Goal: Task Accomplishment & Management: Complete application form

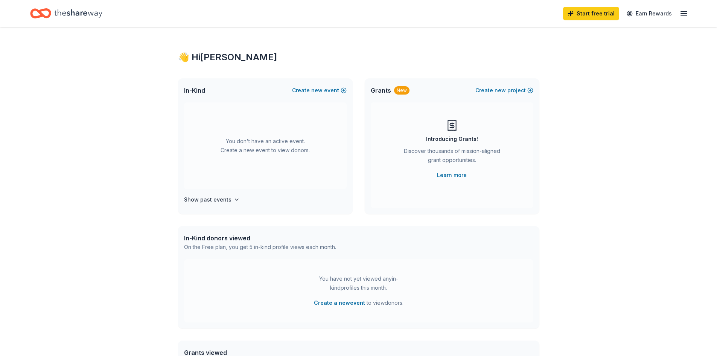
click at [348, 286] on div "You have not yet viewed any in-kind profiles this month." at bounding box center [359, 283] width 94 height 18
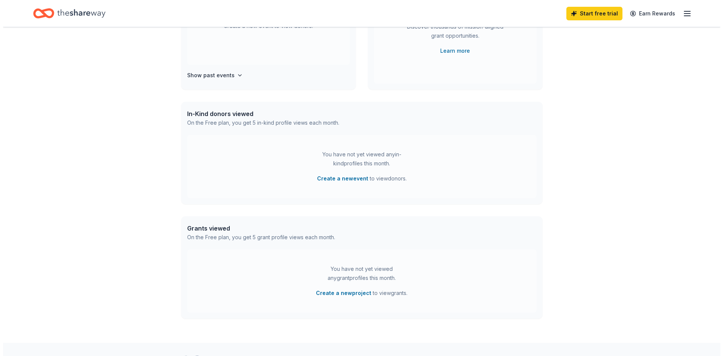
scroll to position [151, 0]
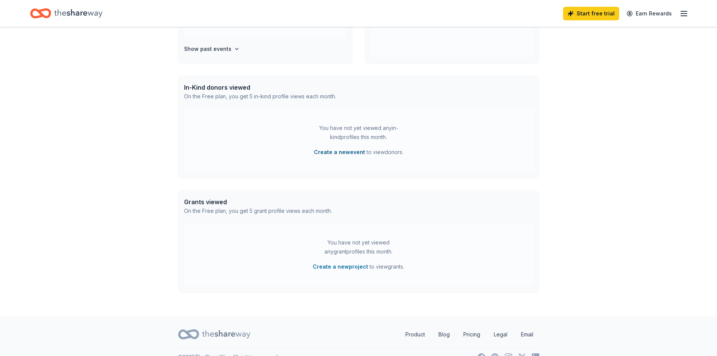
click at [328, 152] on button "Create a new event" at bounding box center [339, 152] width 51 height 9
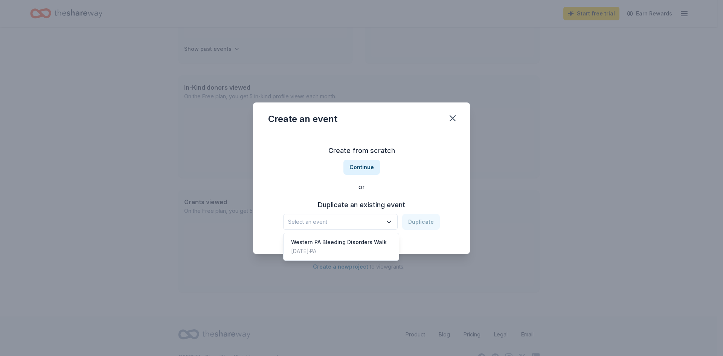
click at [326, 222] on span "Select an event" at bounding box center [335, 221] width 94 height 9
click at [304, 243] on div "Western PA Bleeding Disorders Walk" at bounding box center [339, 242] width 96 height 9
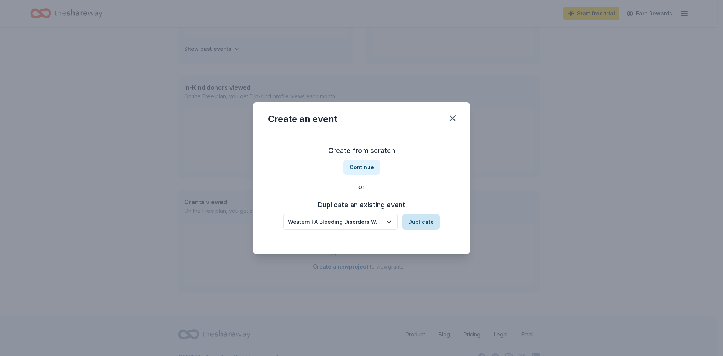
click at [414, 220] on button "Duplicate" at bounding box center [421, 222] width 38 height 16
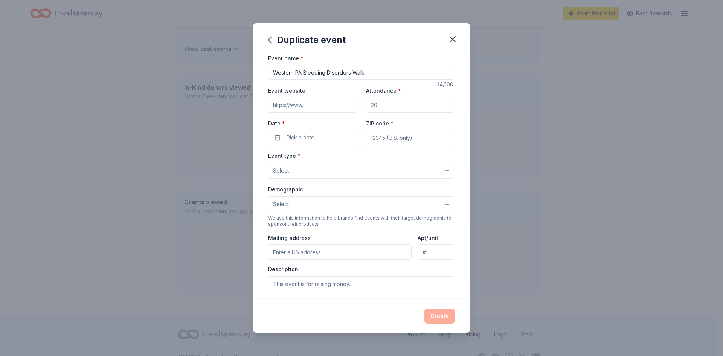
click at [332, 105] on input "Event website" at bounding box center [312, 105] width 89 height 15
click at [371, 72] on input "Western PA Bleeding Disorders Walk" at bounding box center [361, 72] width 187 height 15
type input "Western PA Bleeding Disorders Walk 2026"
drag, startPoint x: 382, startPoint y: 105, endPoint x: 362, endPoint y: 103, distance: 20.4
click at [362, 103] on div "Event website Attendance * Date * Pick a date ZIP code *" at bounding box center [361, 115] width 187 height 59
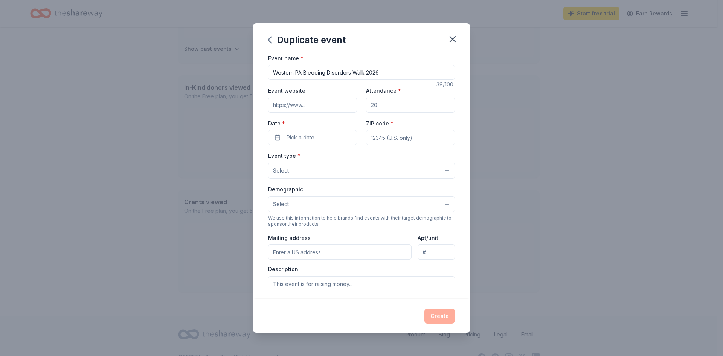
drag, startPoint x: 381, startPoint y: 105, endPoint x: 358, endPoint y: 105, distance: 23.0
click at [358, 105] on div "Event website Attendance * Date * Pick a date ZIP code *" at bounding box center [361, 115] width 187 height 59
type input "4"
type input "300"
click at [277, 137] on button "Pick a date" at bounding box center [312, 137] width 89 height 15
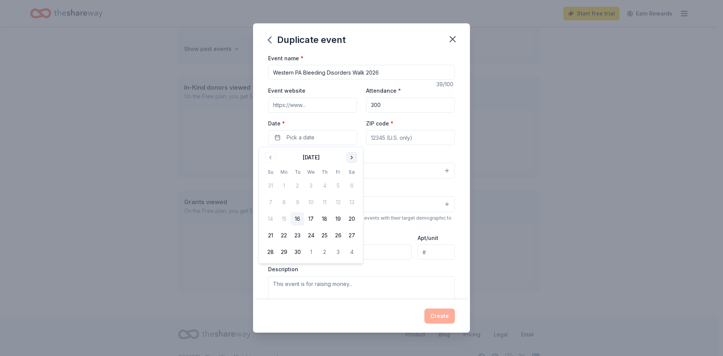
click at [348, 157] on button "Go to next month" at bounding box center [351, 157] width 11 height 11
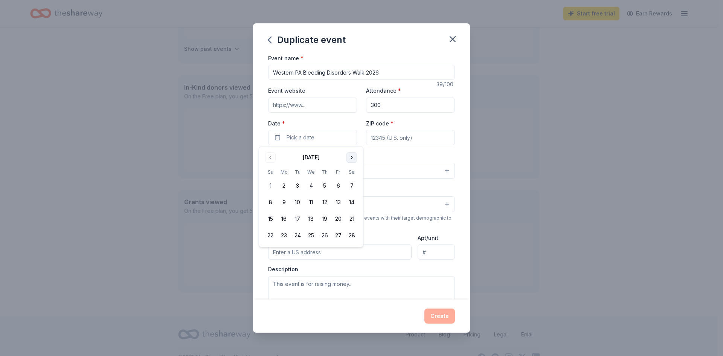
click at [348, 157] on button "Go to next month" at bounding box center [351, 157] width 11 height 11
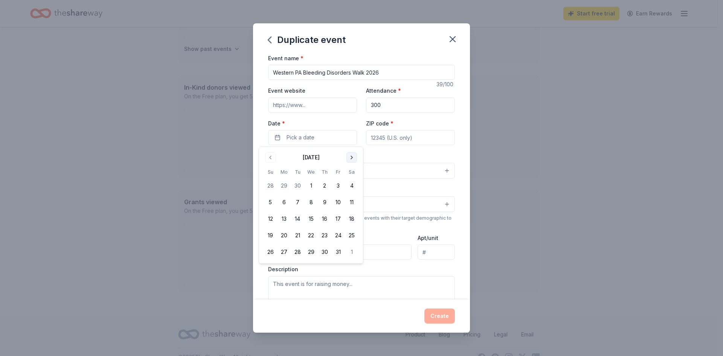
click at [348, 157] on button "Go to next month" at bounding box center [351, 157] width 11 height 11
click at [351, 186] on button "5" at bounding box center [352, 186] width 14 height 14
drag, startPoint x: 415, startPoint y: 138, endPoint x: 374, endPoint y: 141, distance: 41.5
click at [374, 141] on input "ZIP code *" at bounding box center [410, 137] width 89 height 15
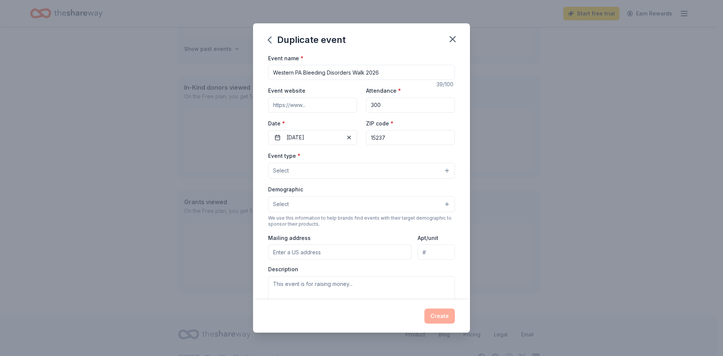
type input "15237"
click at [325, 171] on button "Select" at bounding box center [361, 171] width 187 height 16
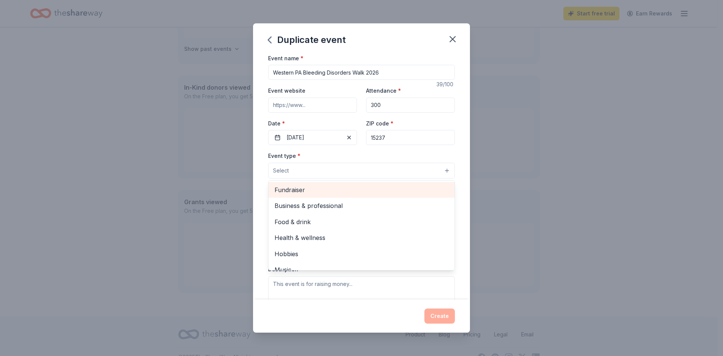
click at [290, 190] on span "Fundraiser" at bounding box center [362, 190] width 174 height 10
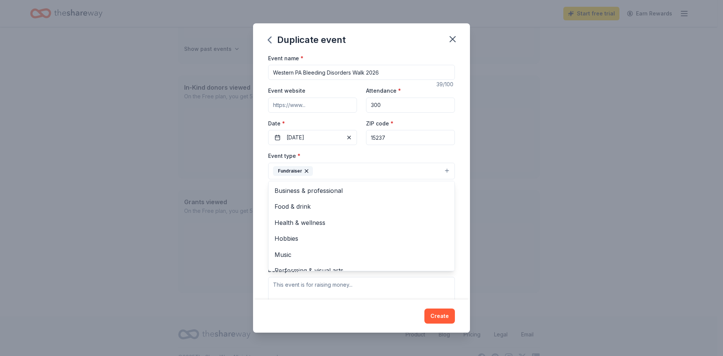
click at [514, 207] on div "Duplicate event Event name * [GEOGRAPHIC_DATA] Bleeding Disorders Walk 2026 39 …" at bounding box center [361, 178] width 723 height 356
click at [303, 205] on button "Select" at bounding box center [361, 205] width 187 height 16
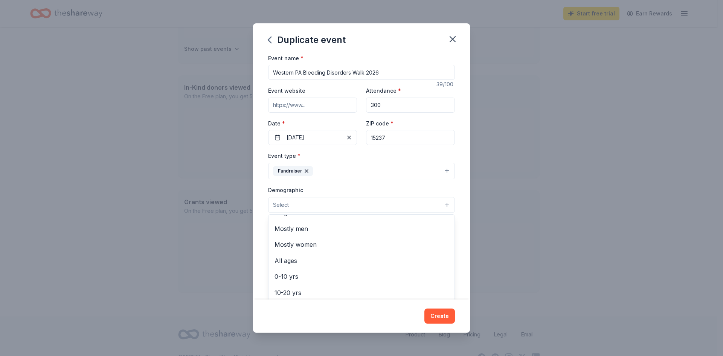
scroll to position [6, 0]
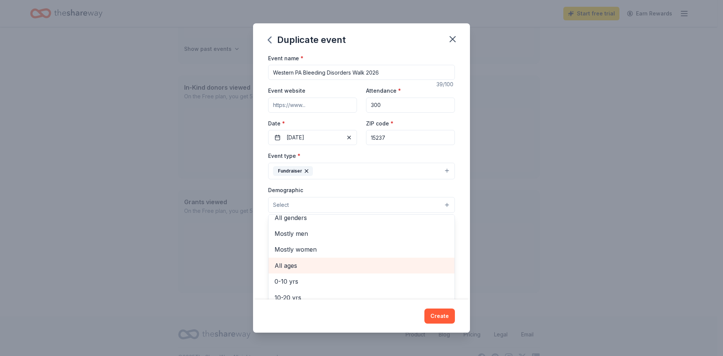
click at [281, 266] on span "All ages" at bounding box center [362, 266] width 174 height 10
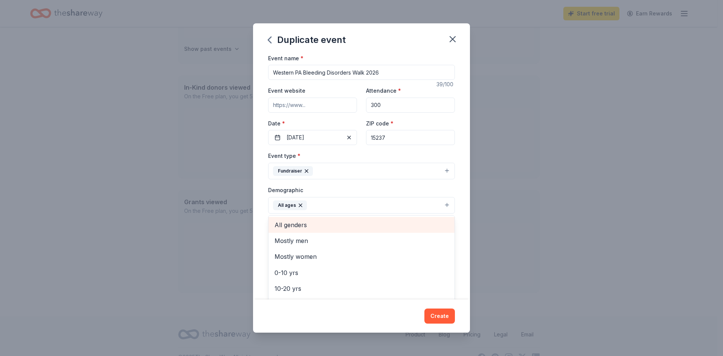
click at [297, 227] on span "All genders" at bounding box center [362, 225] width 174 height 10
click at [441, 316] on div "Duplicate event Event name * [GEOGRAPHIC_DATA] Bleeding Disorders Walk 2026 39 …" at bounding box center [361, 178] width 217 height 310
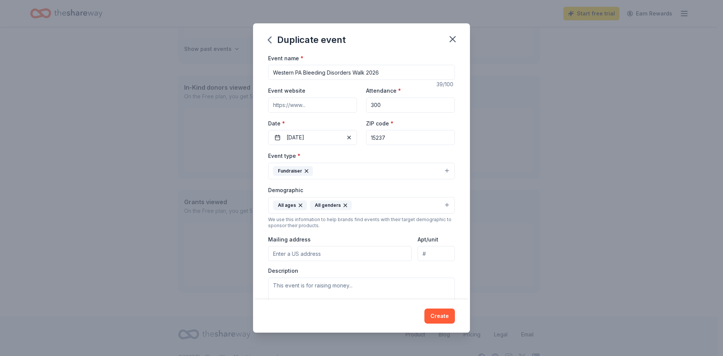
click at [287, 254] on input "Mailing address" at bounding box center [339, 253] width 143 height 15
type input "m"
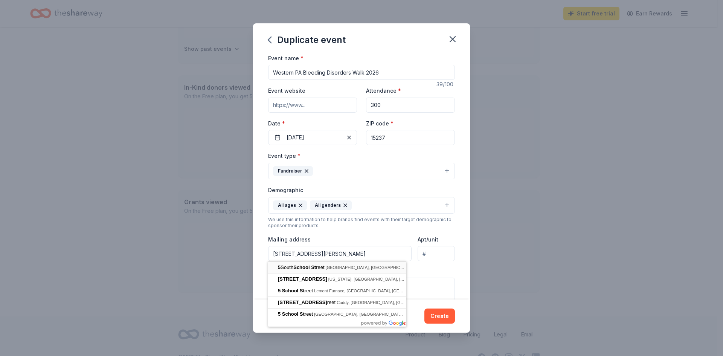
type input "[STREET_ADDRESS][PERSON_NAME]"
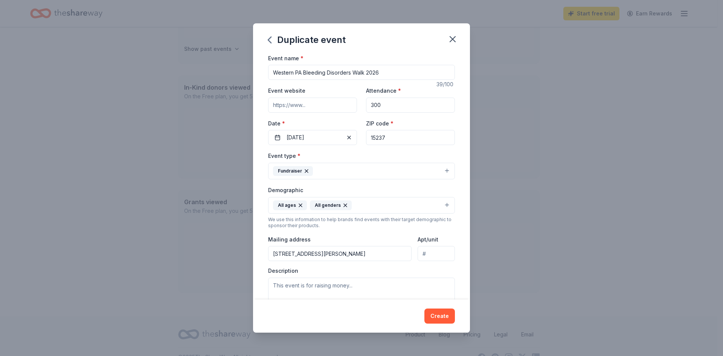
click at [429, 253] on input "Apt/unit" at bounding box center [436, 253] width 37 height 15
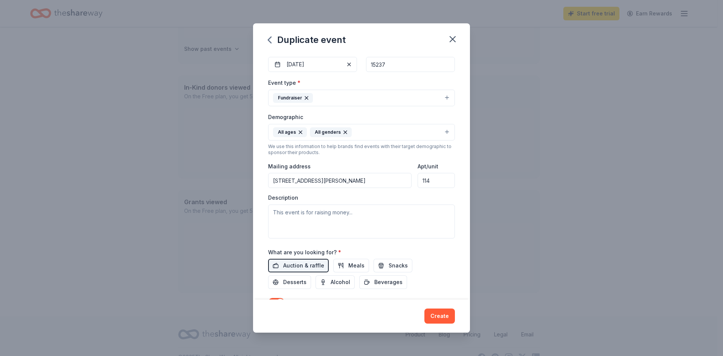
scroll to position [75, 0]
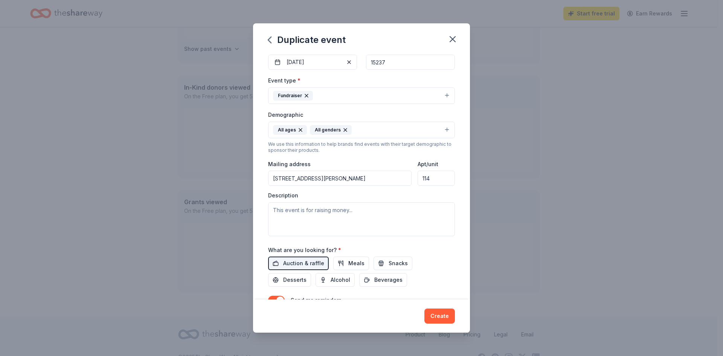
type input "114"
click at [276, 210] on textarea at bounding box center [361, 219] width 187 height 34
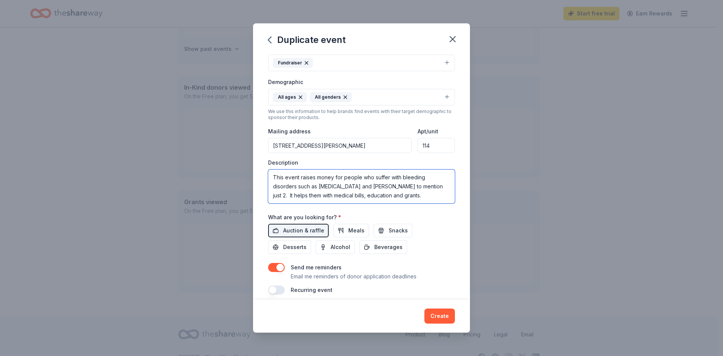
scroll to position [188, 0]
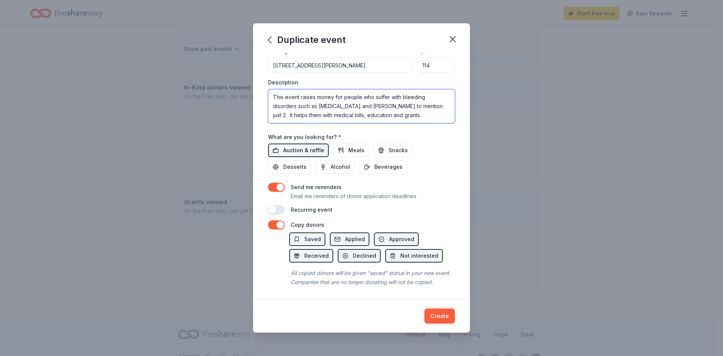
type textarea "This event raises money for people who suffer with bleeding disorders such as […"
click at [311, 150] on span "Auction & raffle" at bounding box center [303, 150] width 41 height 9
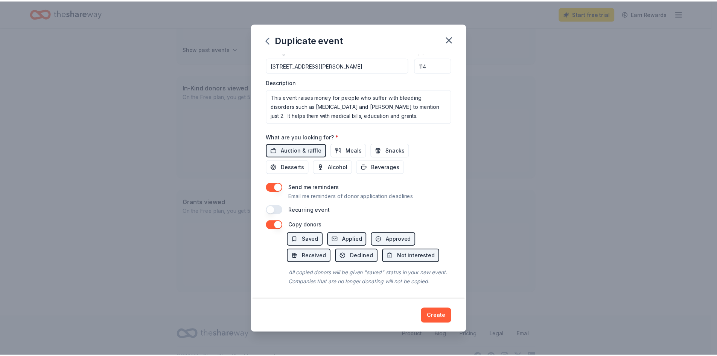
scroll to position [198, 0]
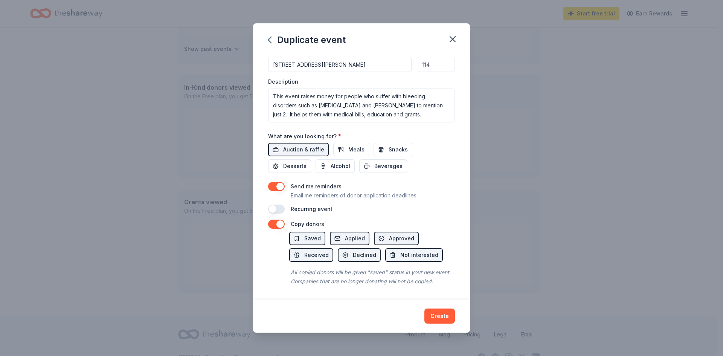
click at [306, 234] on span "Saved" at bounding box center [312, 238] width 17 height 9
click at [305, 234] on span "Saved" at bounding box center [312, 238] width 17 height 9
click at [438, 317] on button "Create" at bounding box center [439, 315] width 31 height 15
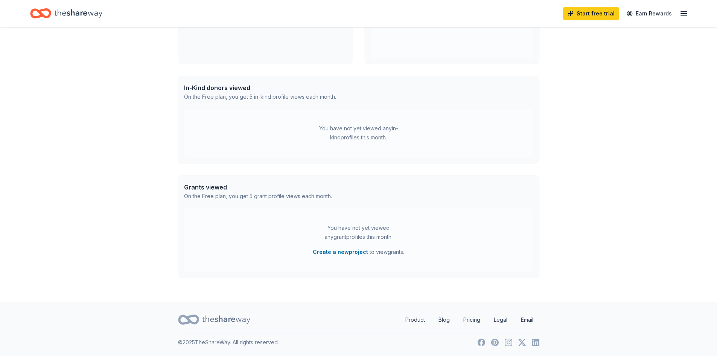
scroll to position [93, 0]
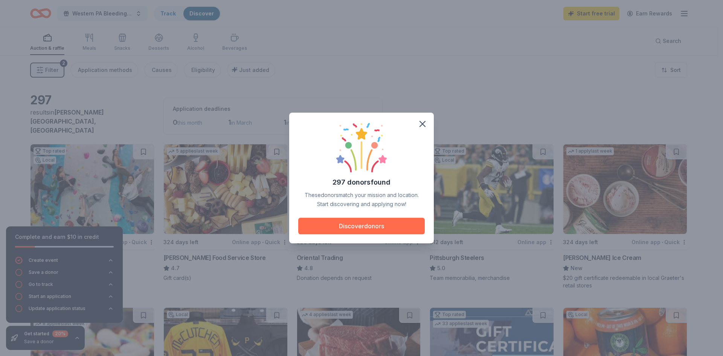
click at [340, 224] on button "Discover donors" at bounding box center [361, 226] width 127 height 17
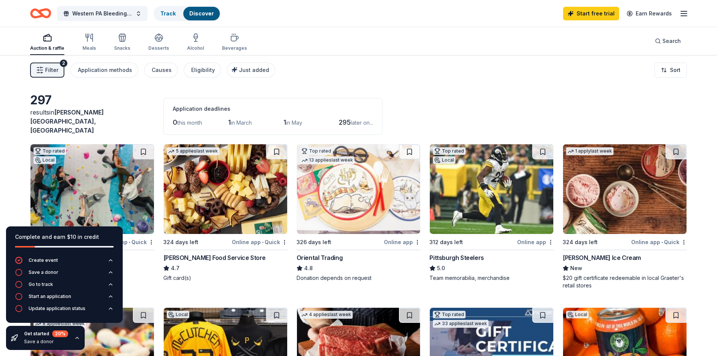
click at [432, 72] on div "Filter 2 Application methods Causes Eligibility Just added Sort" at bounding box center [358, 70] width 717 height 30
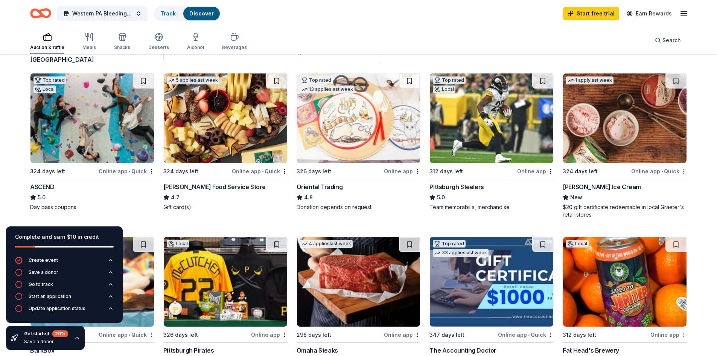
scroll to position [75, 0]
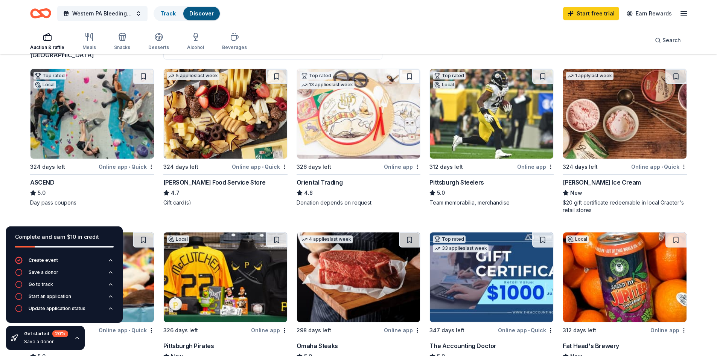
click at [480, 87] on img at bounding box center [492, 114] width 124 height 90
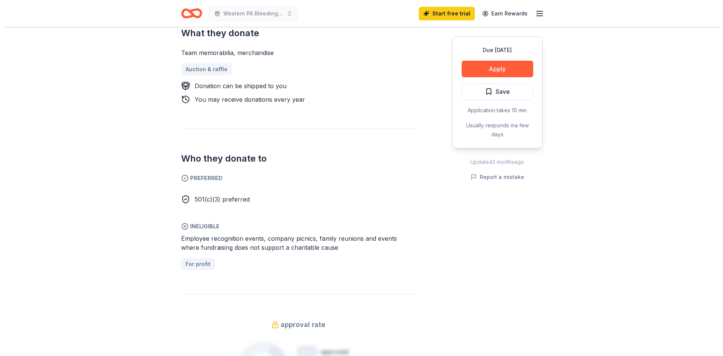
scroll to position [264, 0]
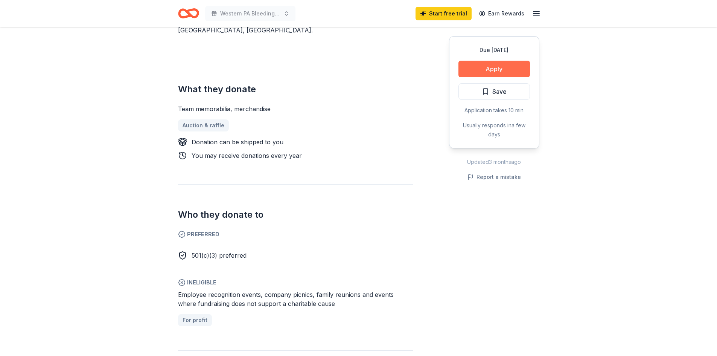
click at [487, 68] on button "Apply" at bounding box center [495, 69] width 72 height 17
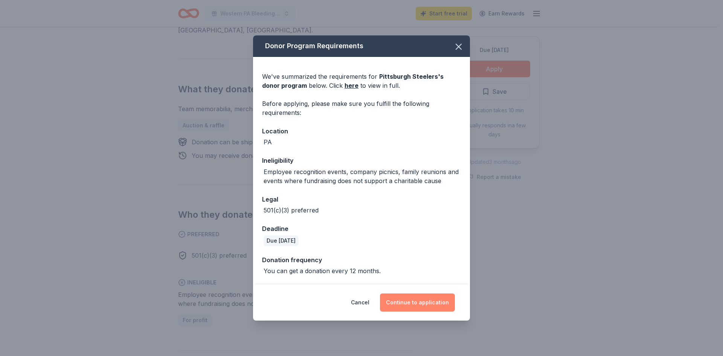
click at [412, 300] on button "Continue to application" at bounding box center [417, 302] width 75 height 18
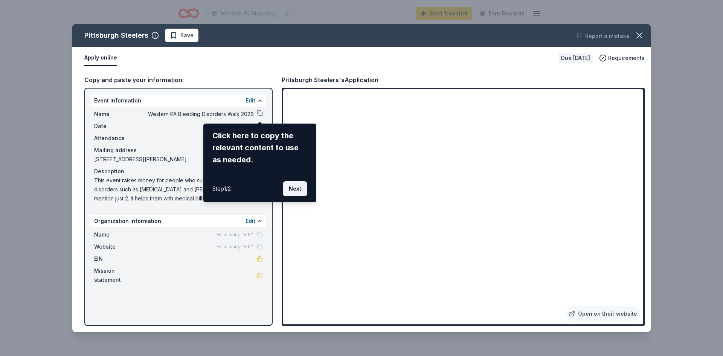
click at [295, 189] on button "Next" at bounding box center [295, 188] width 24 height 15
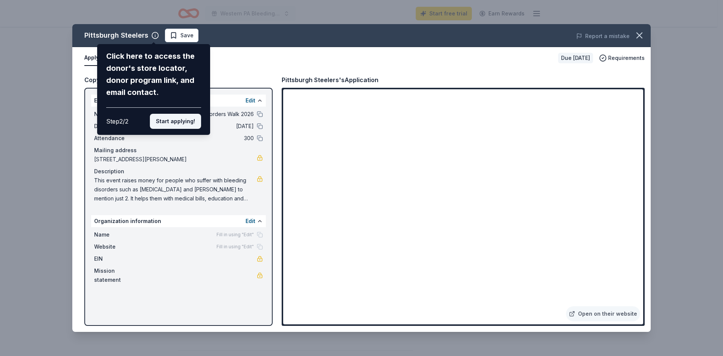
click at [163, 120] on button "Start applying!" at bounding box center [175, 121] width 51 height 15
